Goal: Information Seeking & Learning: Learn about a topic

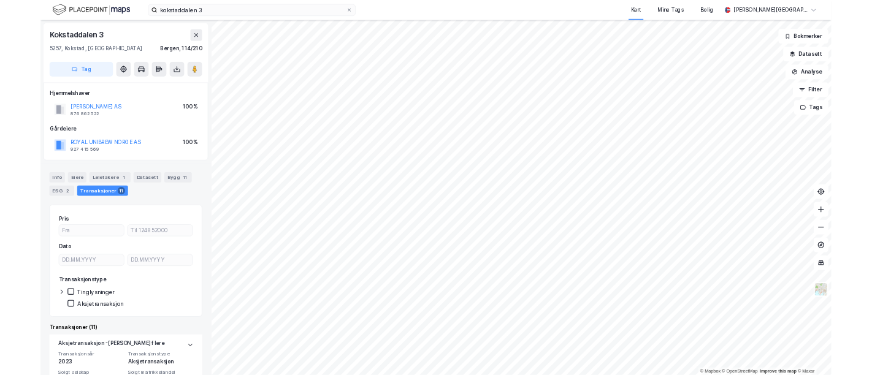
scroll to position [191, 0]
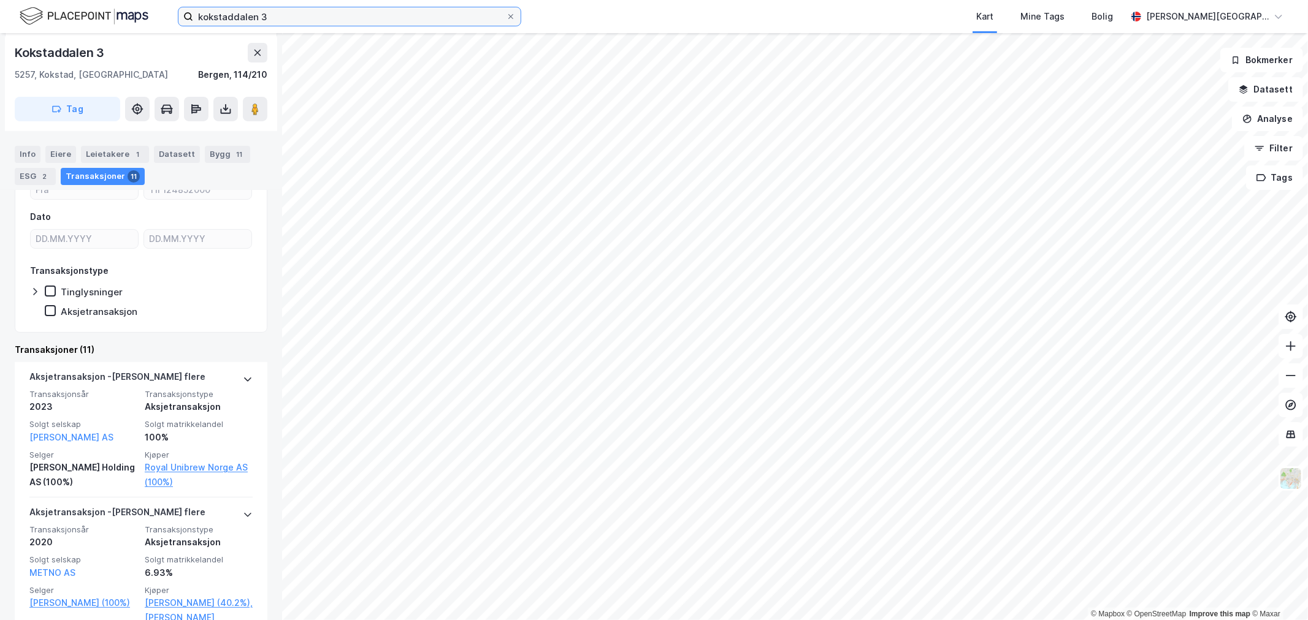
click at [276, 18] on input "kokstaddalen 3" at bounding box center [349, 16] width 313 height 18
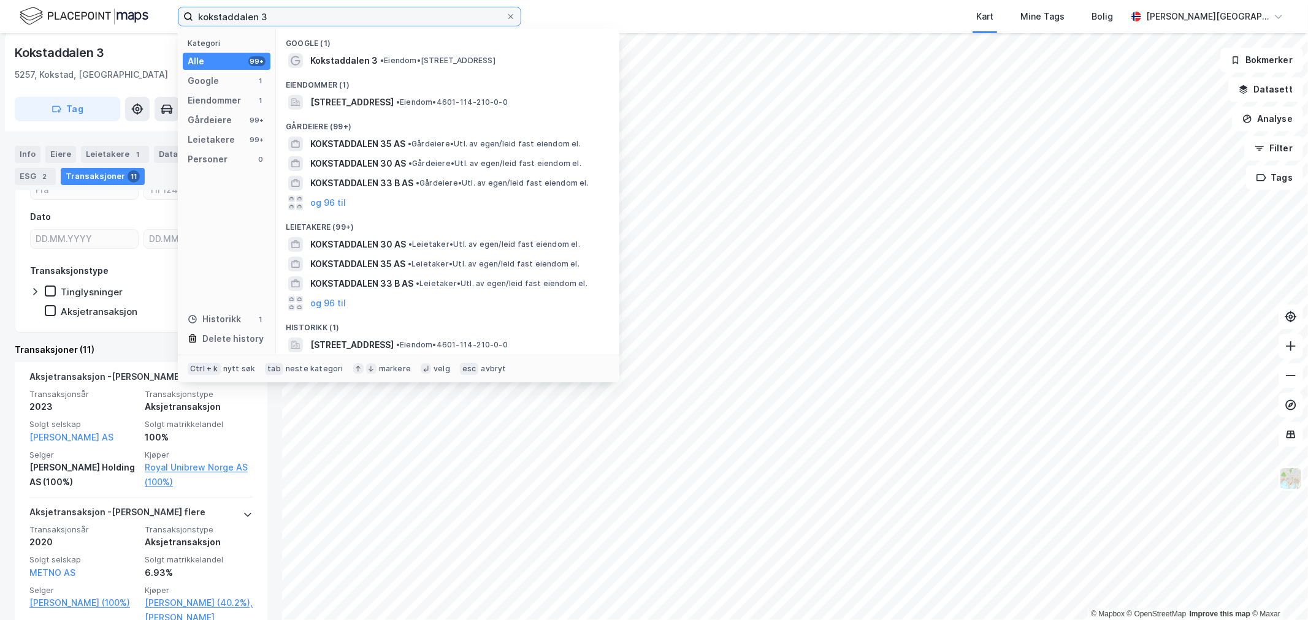
click at [276, 18] on input "kokstaddalen 3" at bounding box center [349, 16] width 313 height 18
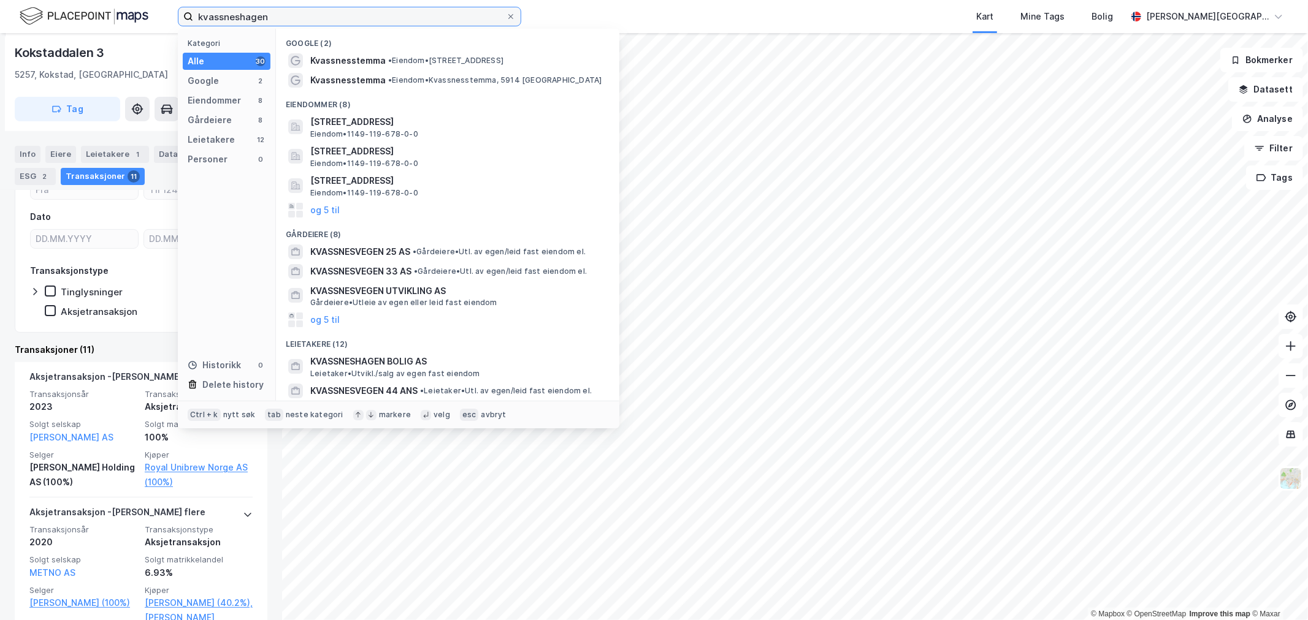
click at [353, 12] on input "kvassneshagen" at bounding box center [349, 16] width 313 height 18
click at [352, 12] on input "kvassneshagen" at bounding box center [349, 16] width 313 height 18
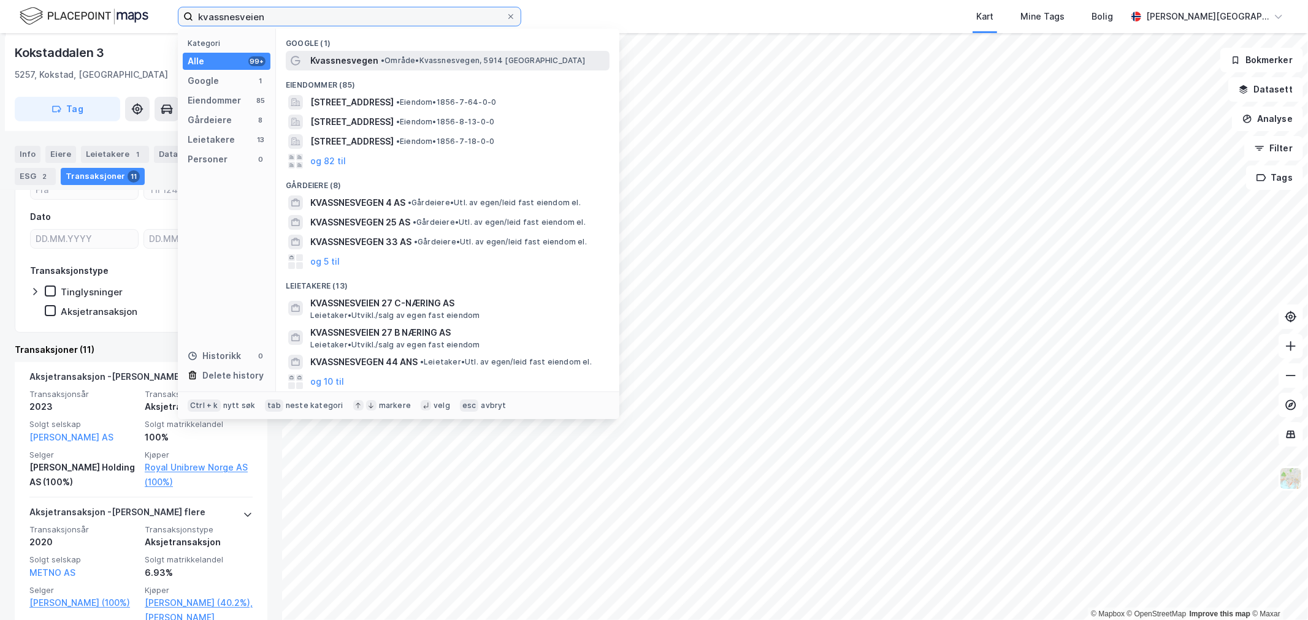
type input "kvassnesveien"
click at [383, 61] on span "•" at bounding box center [383, 60] width 4 height 9
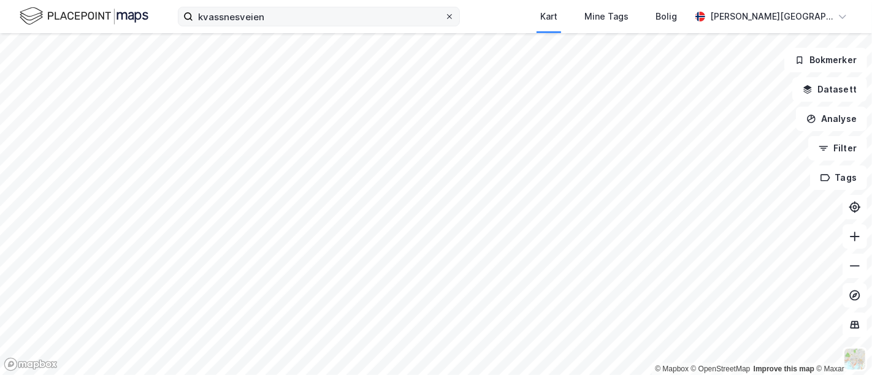
click at [453, 17] on icon at bounding box center [449, 16] width 7 height 7
click at [444, 17] on input "kvassnesveien" at bounding box center [318, 16] width 251 height 18
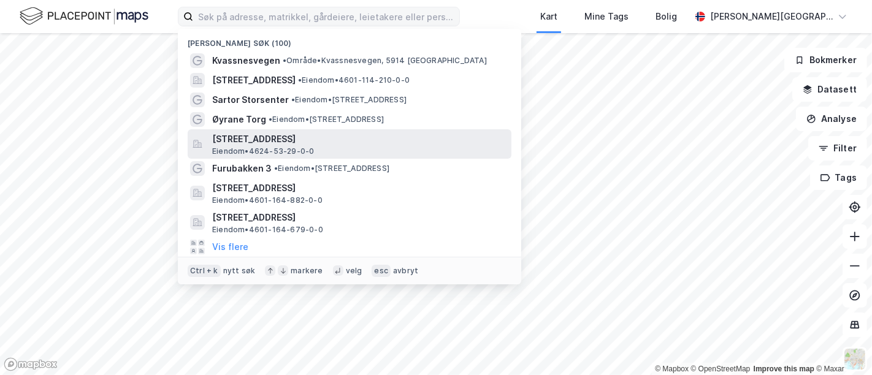
click at [304, 139] on span "[STREET_ADDRESS]" at bounding box center [359, 139] width 294 height 15
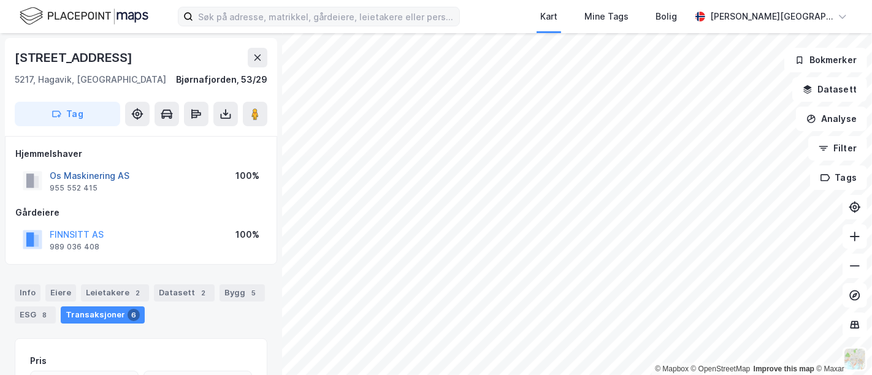
click at [0, 0] on button "Os Maskinering AS" at bounding box center [0, 0] width 0 height 0
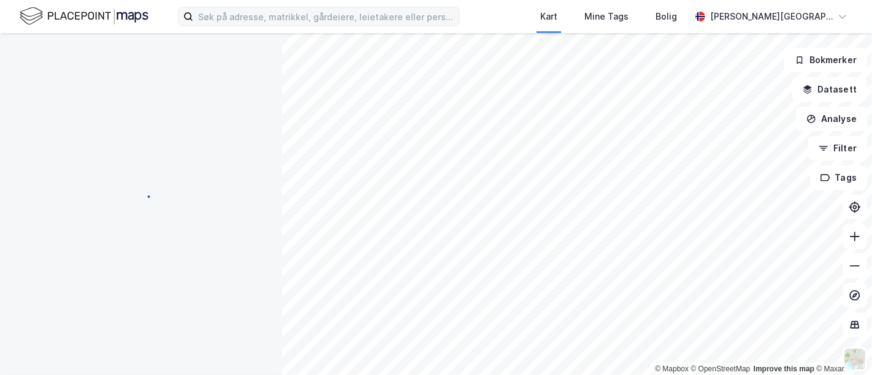
scroll to position [2, 0]
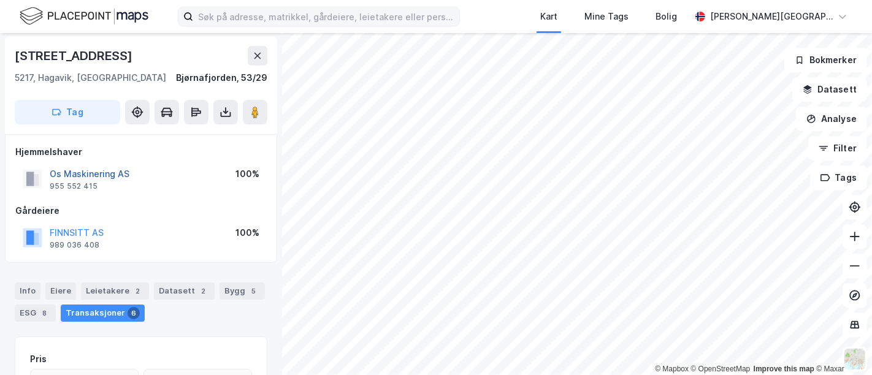
click at [0, 0] on button "Os Maskinering AS" at bounding box center [0, 0] width 0 height 0
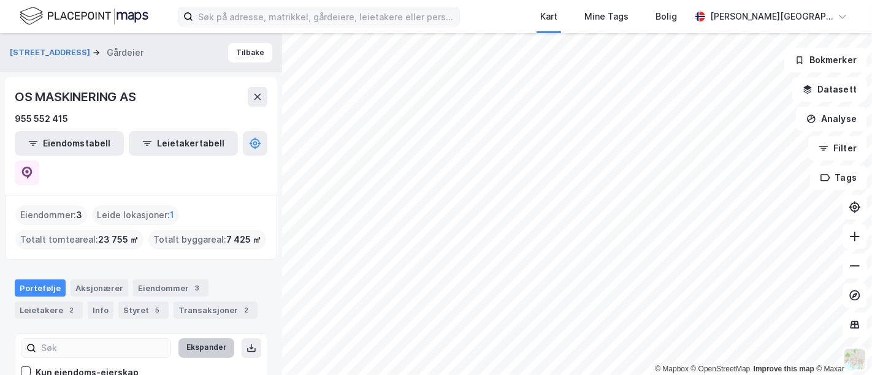
scroll to position [68, 0]
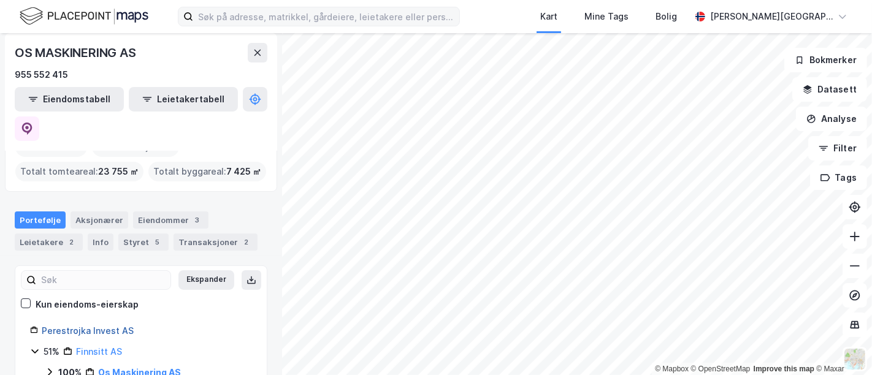
click at [113, 326] on link "Perestrojka Invest AS" at bounding box center [88, 331] width 92 height 10
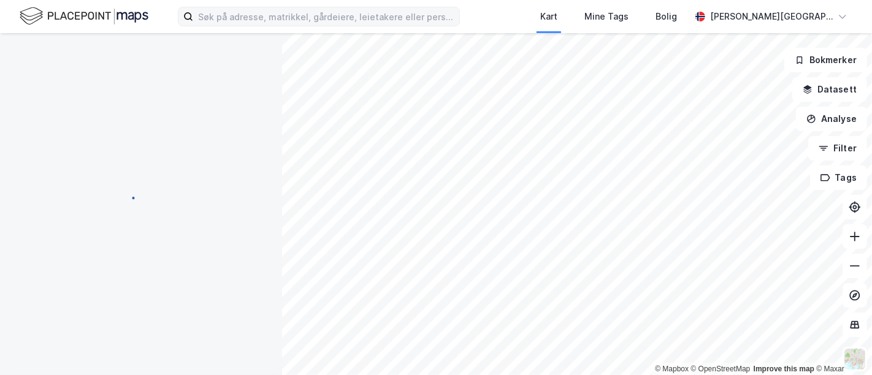
scroll to position [0, 0]
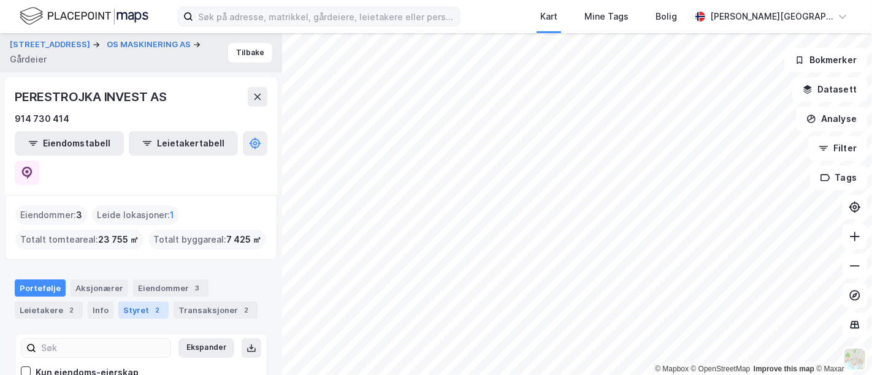
click at [132, 302] on div "Styret 2" at bounding box center [143, 310] width 50 height 17
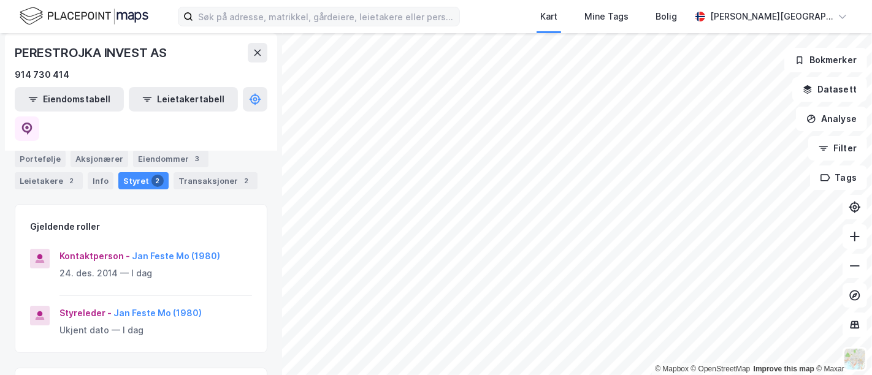
scroll to position [68, 0]
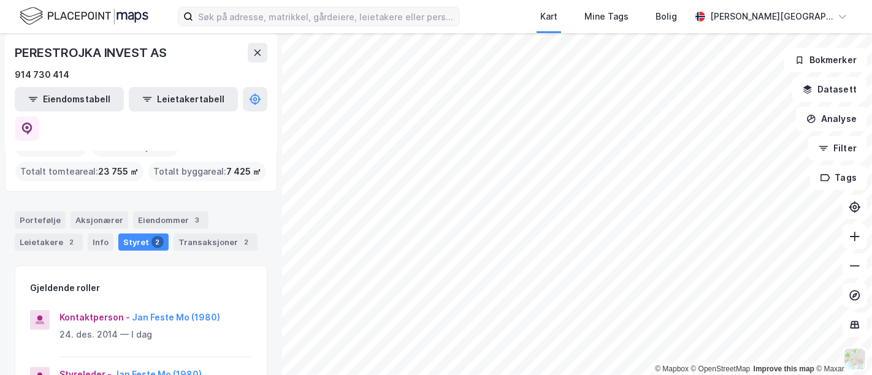
click at [84, 51] on div "PERESTROJKA INVEST AS" at bounding box center [92, 53] width 154 height 20
click at [83, 51] on div "PERESTROJKA INVEST AS" at bounding box center [92, 53] width 154 height 20
click at [101, 59] on div "PERESTROJKA INVEST AS" at bounding box center [92, 53] width 154 height 20
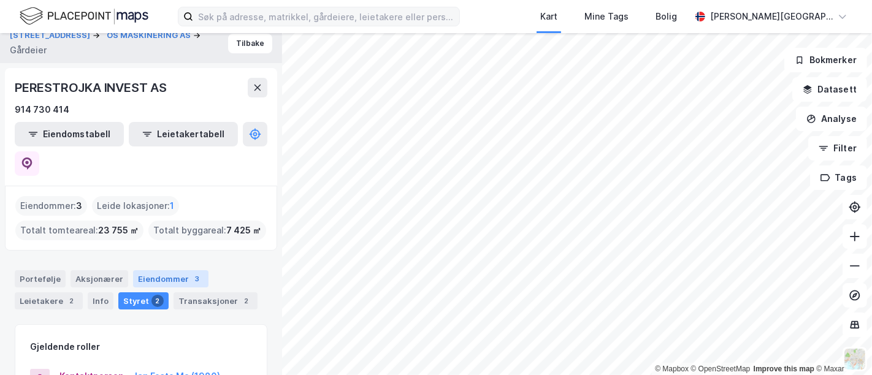
scroll to position [0, 0]
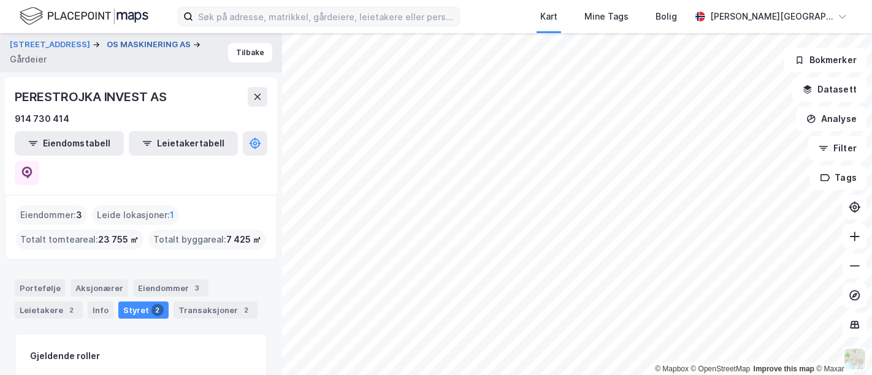
click at [115, 44] on button "OS MASKINERING AS" at bounding box center [150, 45] width 86 height 12
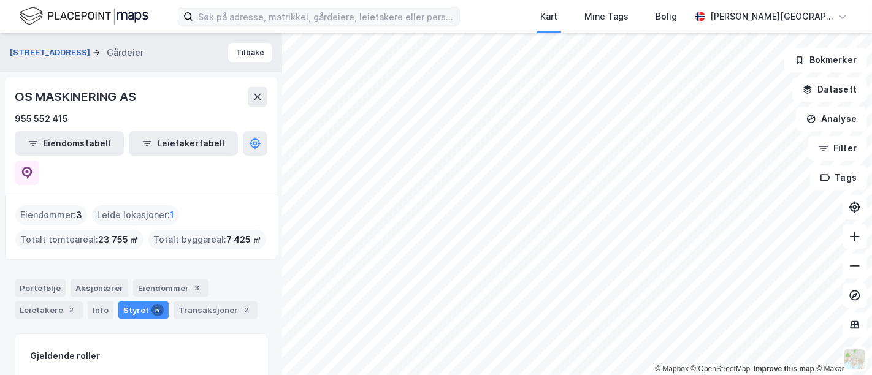
click at [61, 50] on button "[STREET_ADDRESS]" at bounding box center [51, 53] width 83 height 12
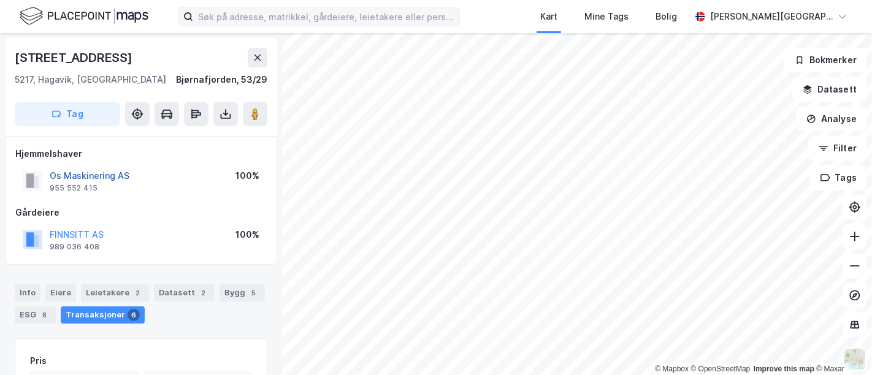
click at [0, 0] on button "Os Maskinering AS" at bounding box center [0, 0] width 0 height 0
